Goal: Transaction & Acquisition: Subscribe to service/newsletter

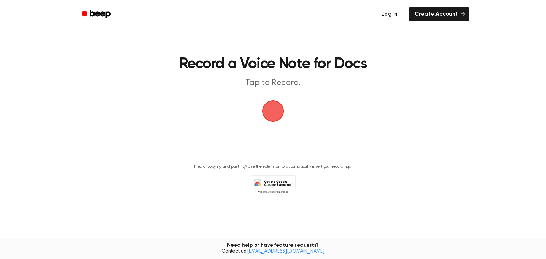
click at [278, 111] on span "button" at bounding box center [273, 111] width 20 height 20
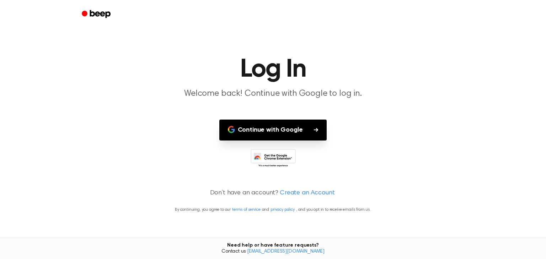
click at [282, 129] on button "Continue with Google" at bounding box center [273, 130] width 108 height 21
click at [291, 197] on link "Create an Account" at bounding box center [307, 194] width 55 height 10
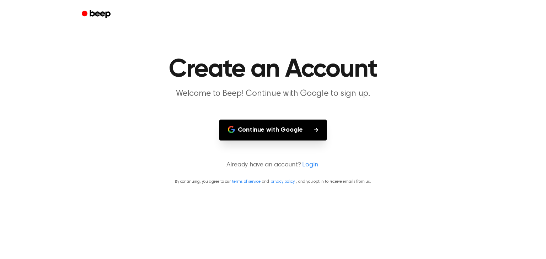
click at [304, 165] on link "Login" at bounding box center [310, 166] width 16 height 10
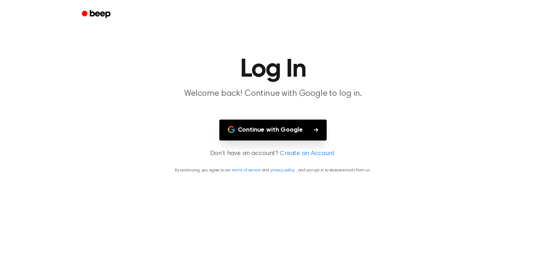
click at [311, 154] on link "Create an Account" at bounding box center [307, 154] width 55 height 10
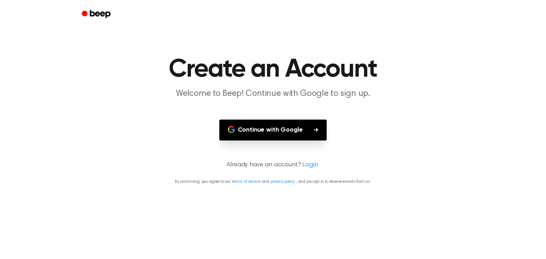
click at [314, 130] on icon "button" at bounding box center [316, 130] width 4 height 4
